Goal: Transaction & Acquisition: Purchase product/service

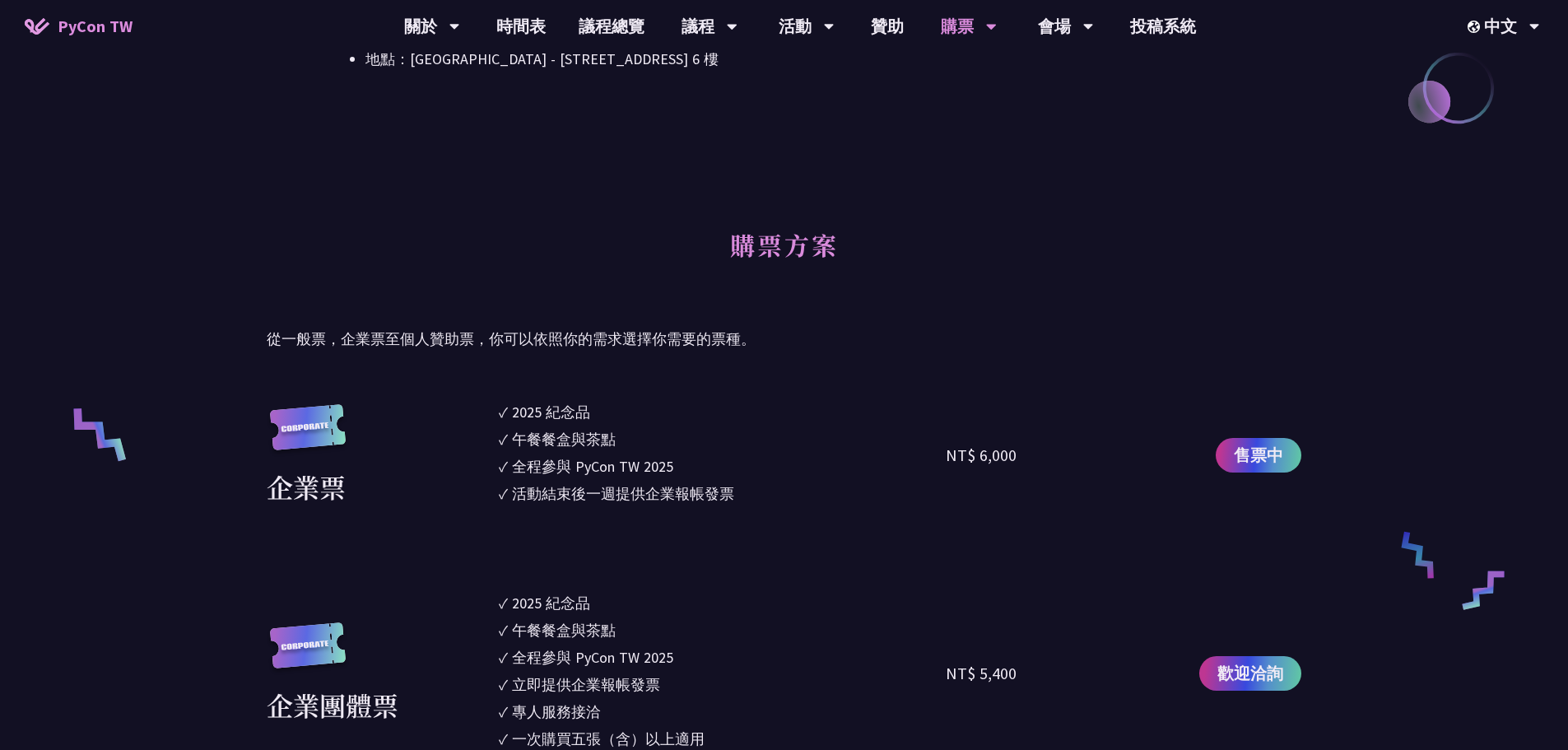
scroll to position [906, 0]
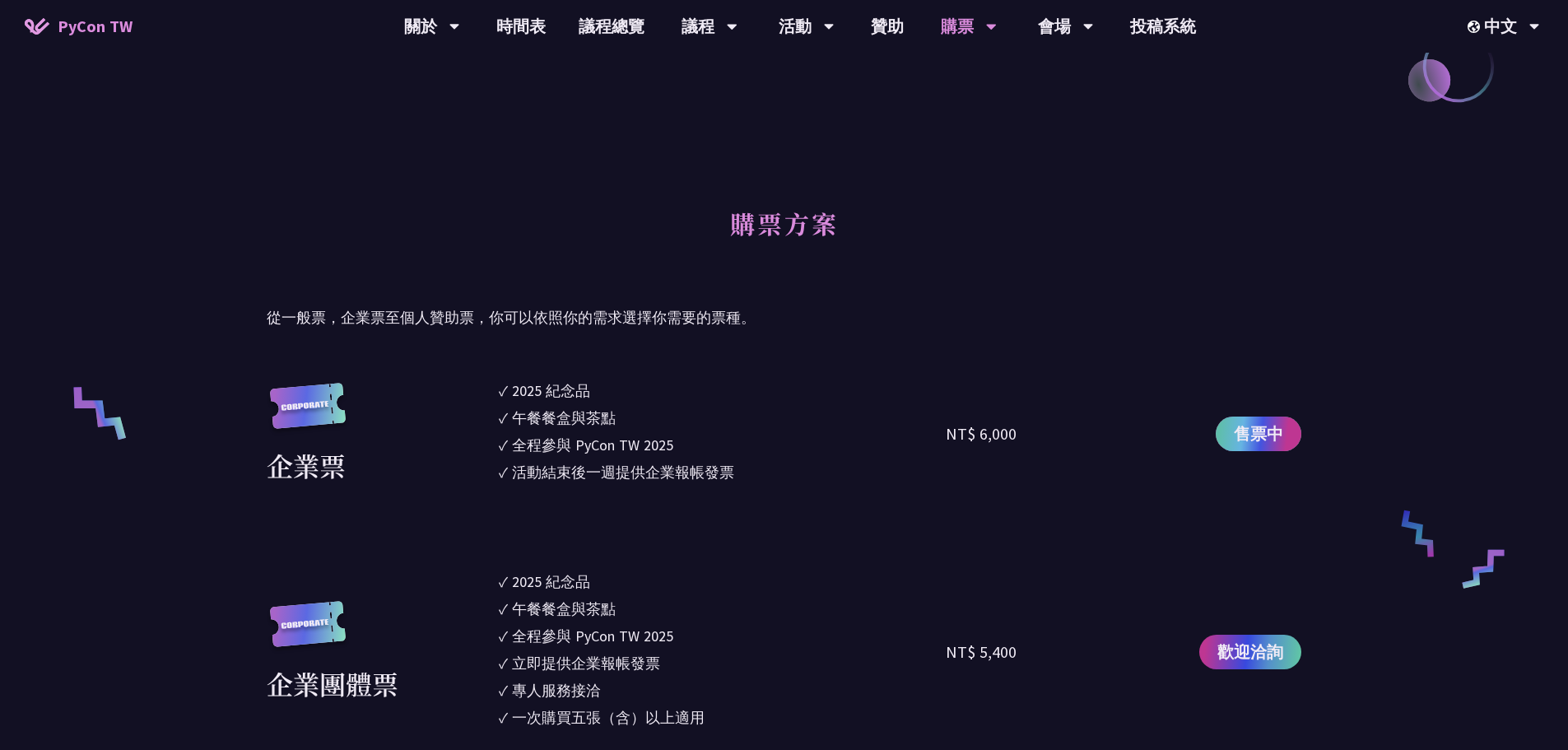
click at [1261, 430] on span "售票中" at bounding box center [1258, 433] width 50 height 24
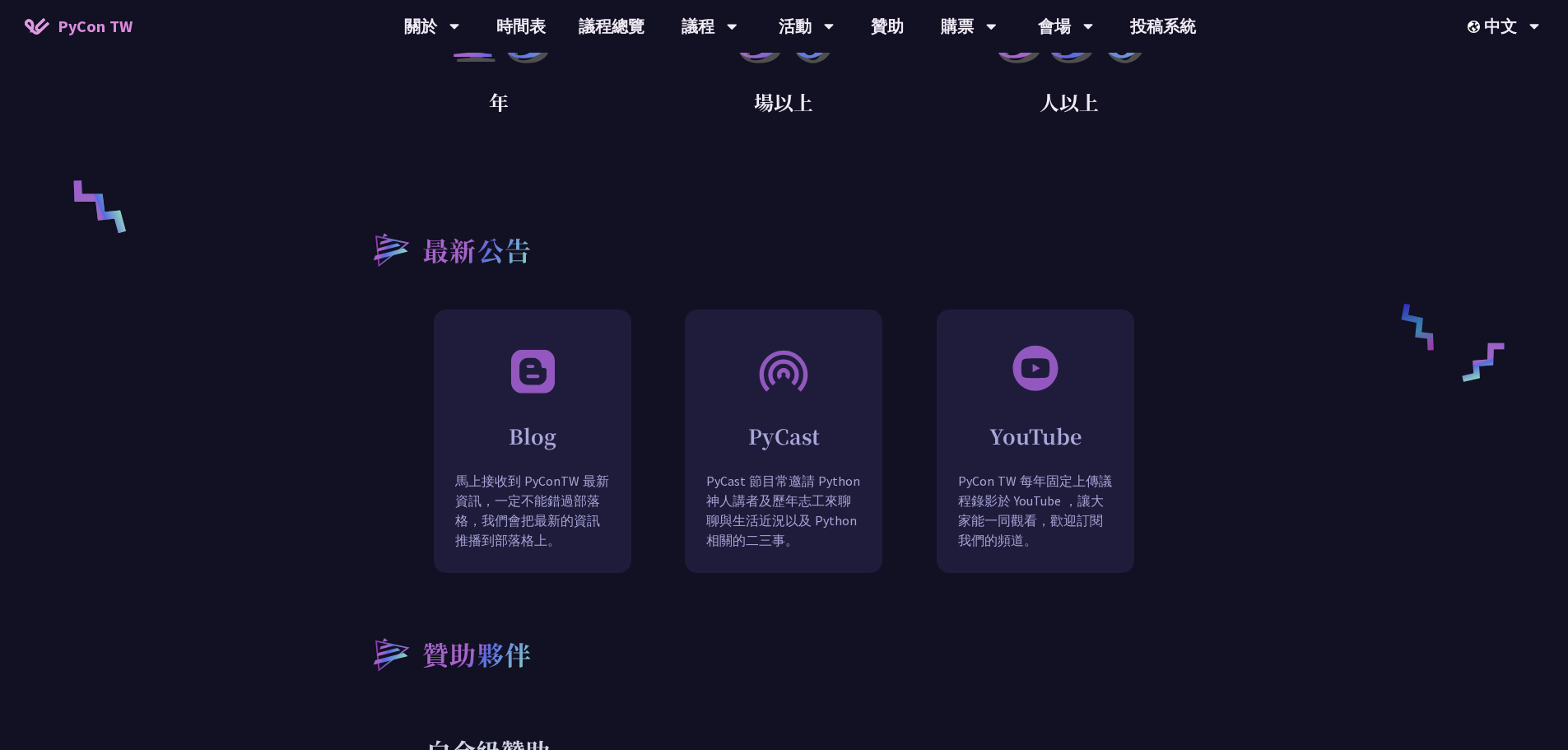
scroll to position [1154, 0]
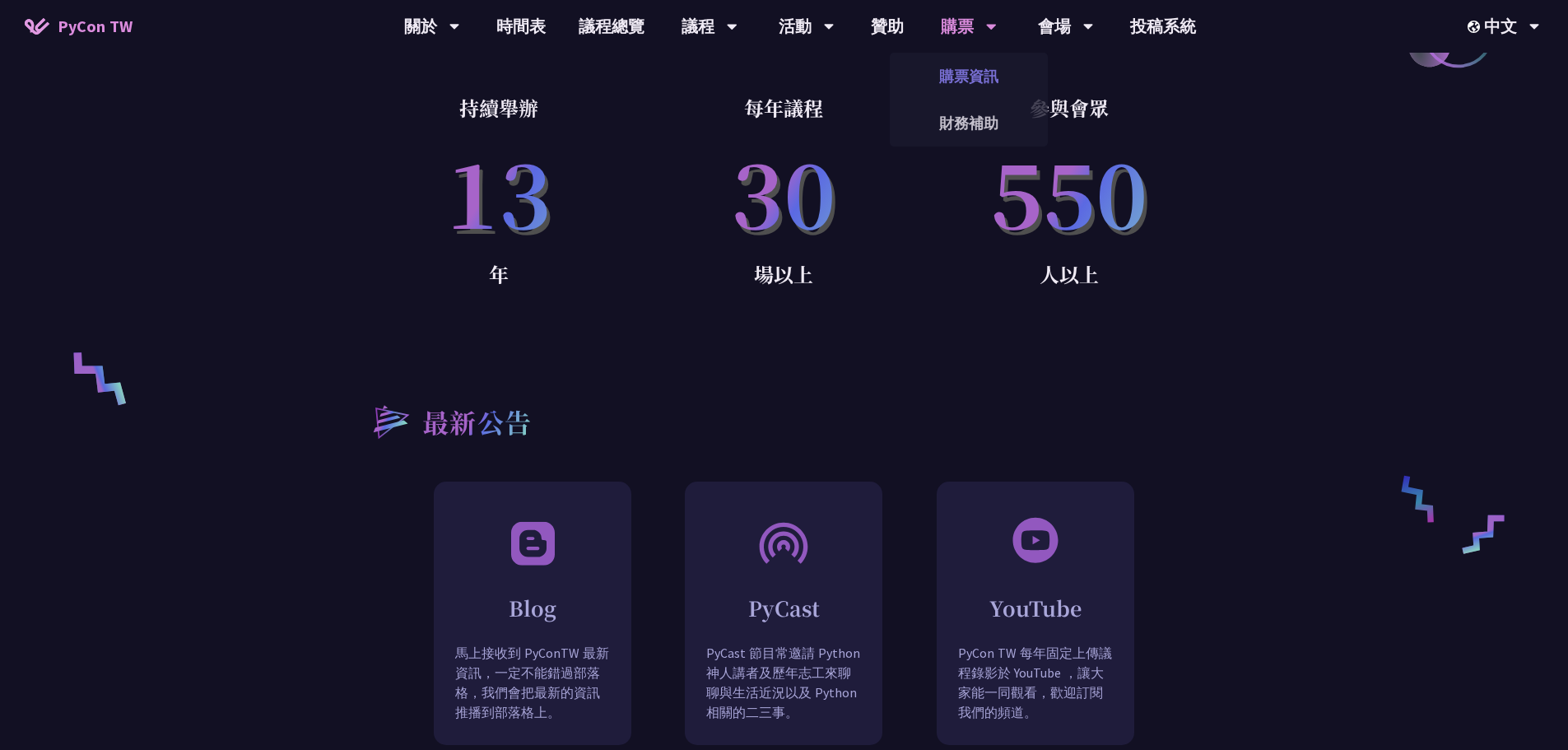
click at [982, 66] on link "購票資訊" at bounding box center [969, 77] width 158 height 39
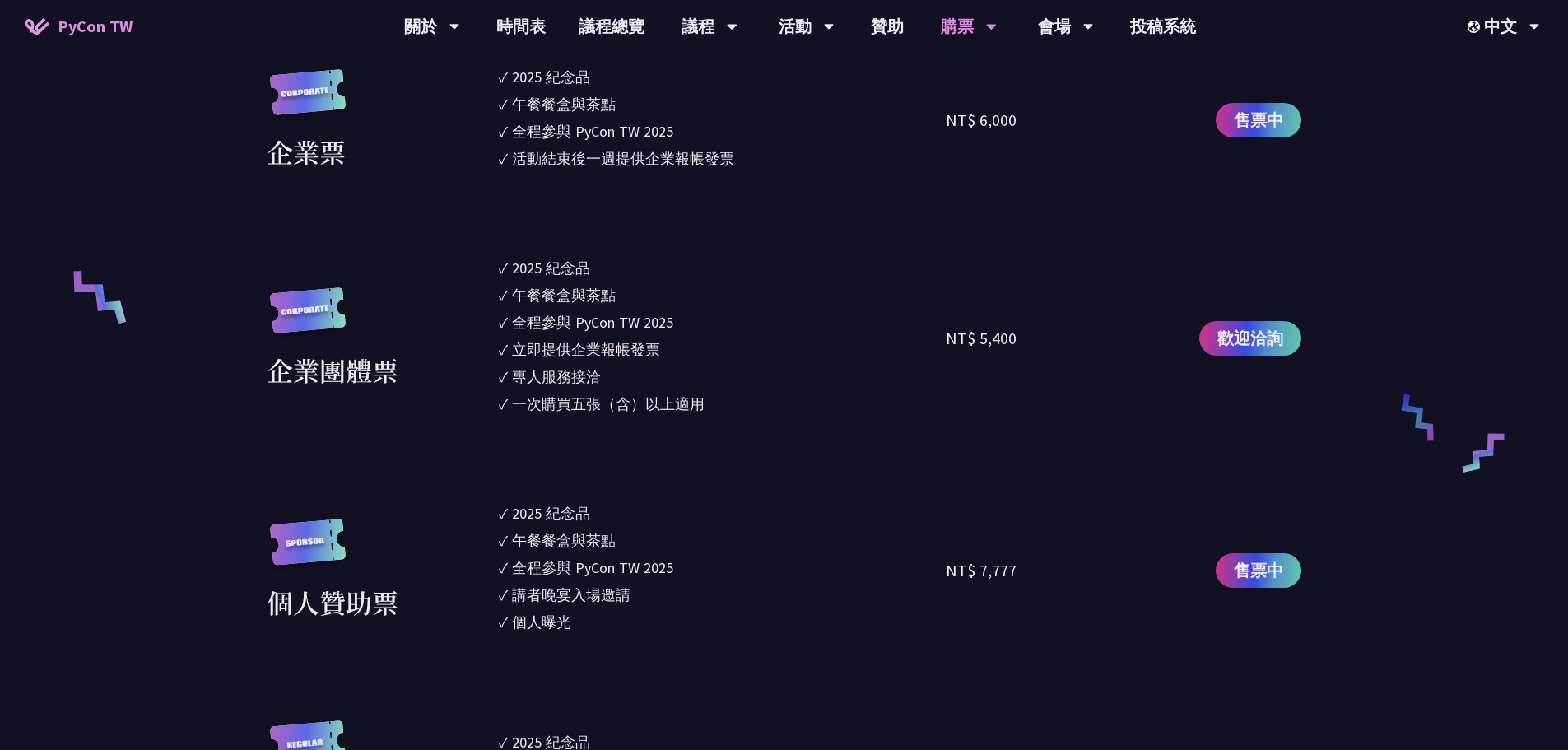
scroll to position [823, 0]
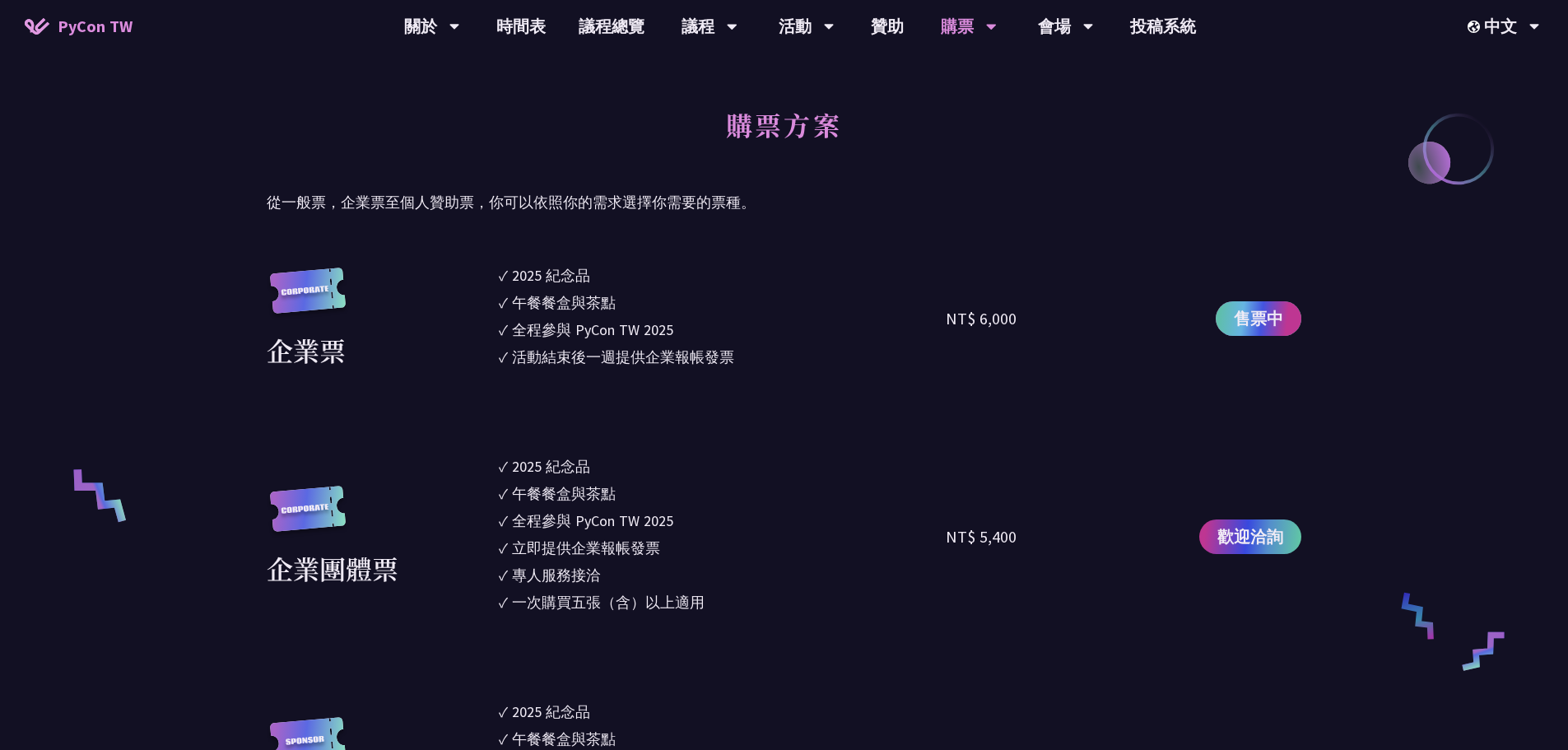
click at [1281, 323] on span "售票中" at bounding box center [1258, 318] width 50 height 24
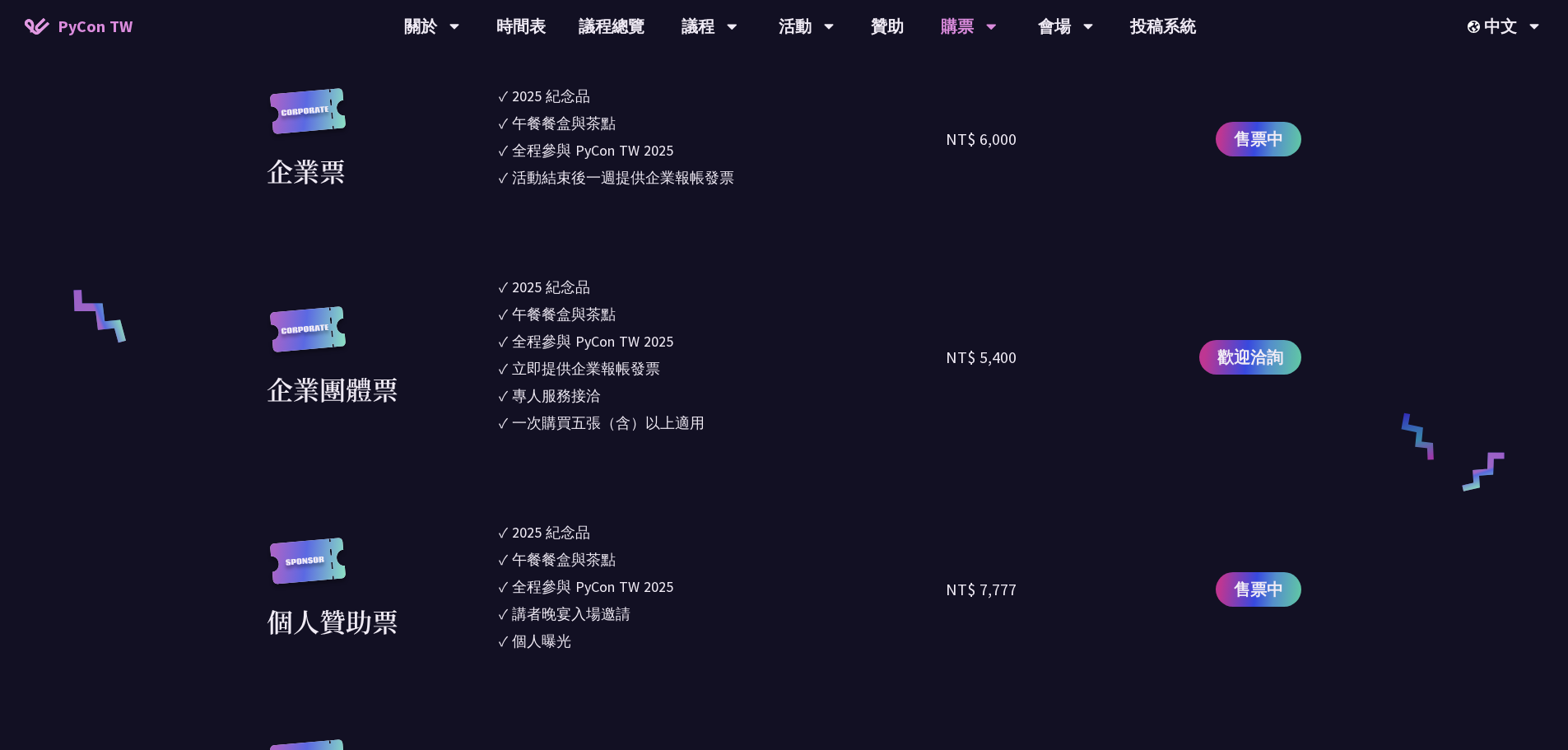
scroll to position [1399, 0]
